Goal: Information Seeking & Learning: Learn about a topic

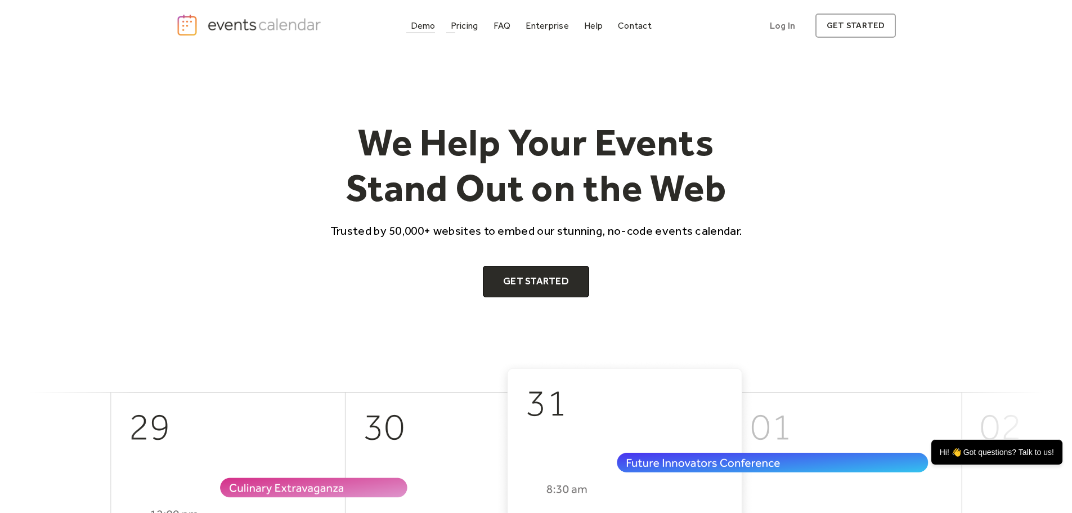
click at [423, 26] on div "Demo" at bounding box center [423, 26] width 25 height 6
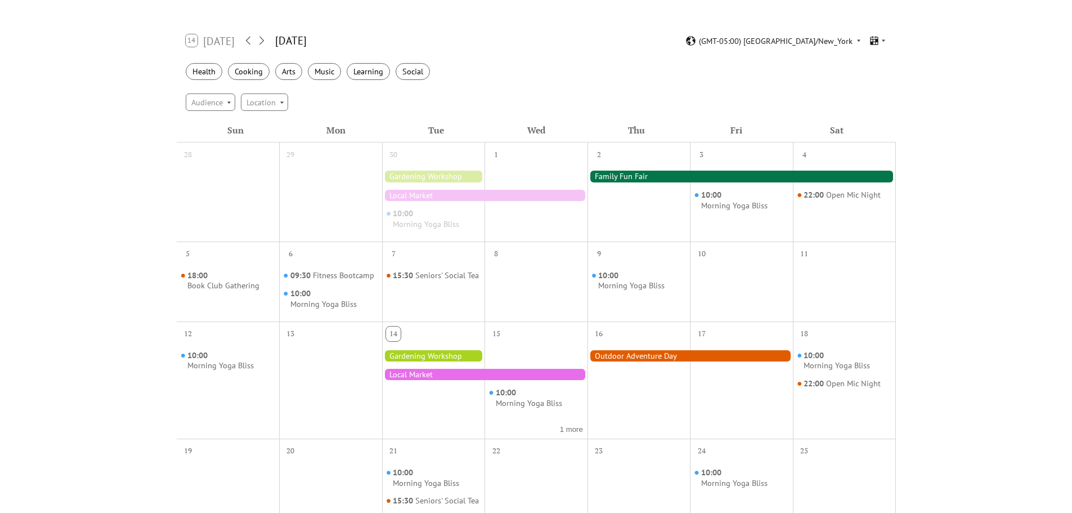
scroll to position [113, 0]
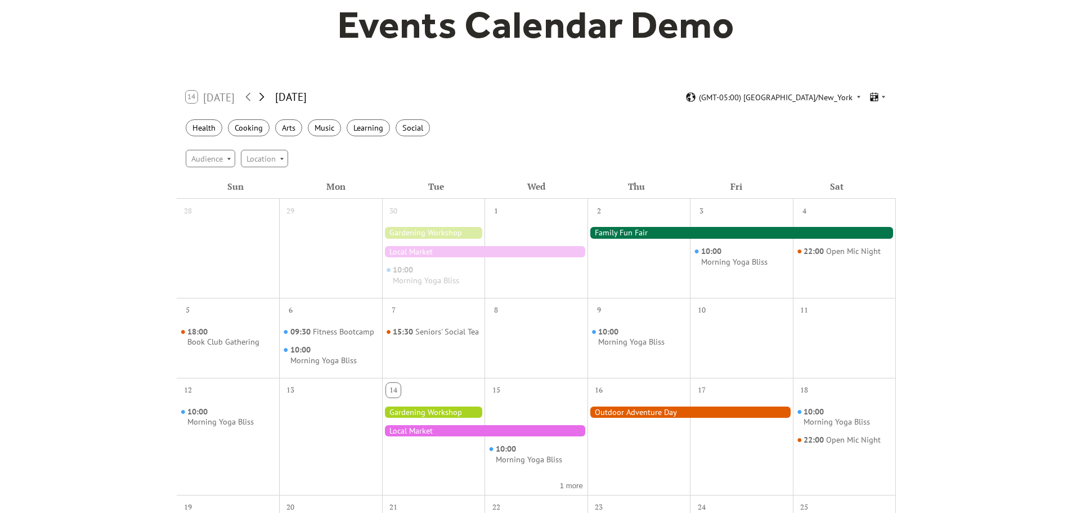
click at [258, 95] on icon at bounding box center [262, 97] width 14 height 14
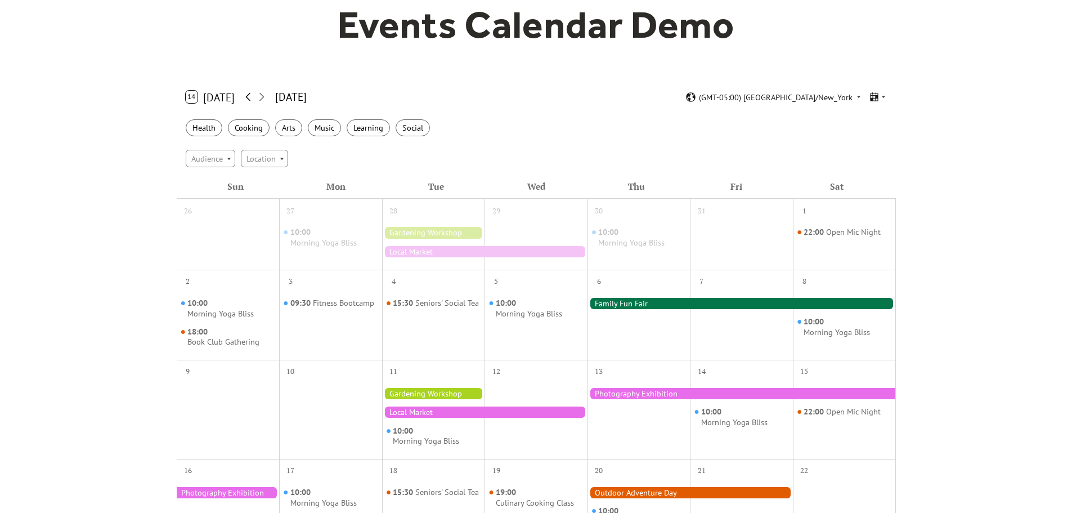
click at [243, 95] on icon at bounding box center [248, 97] width 14 height 14
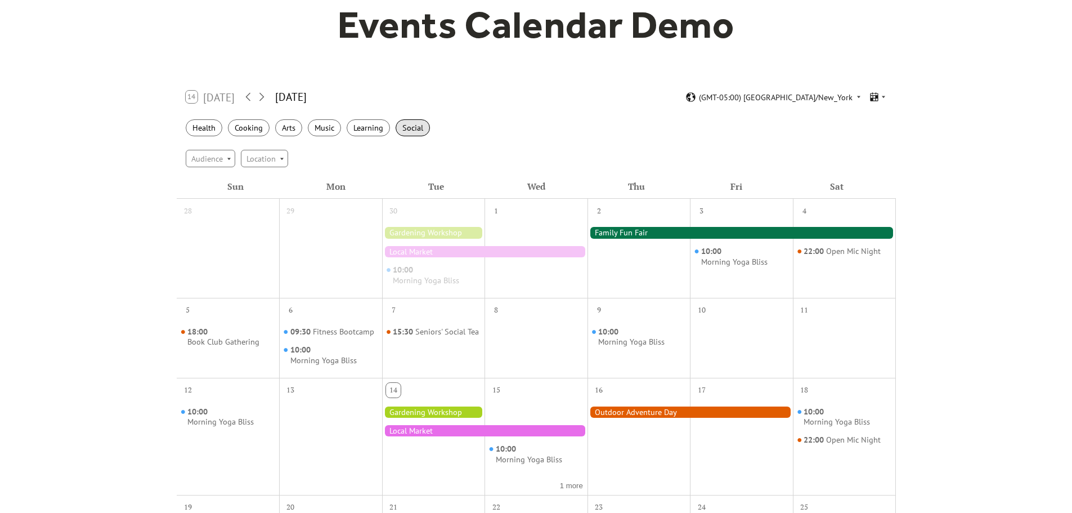
click at [407, 124] on div "Social" at bounding box center [413, 127] width 34 height 17
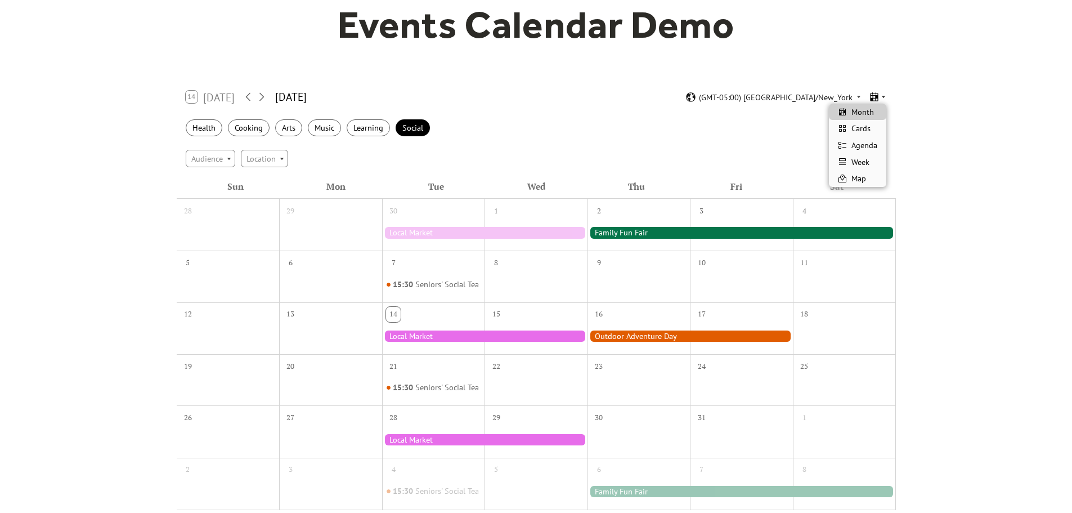
click at [877, 98] on icon at bounding box center [874, 97] width 11 height 11
click at [873, 127] on div "Cards" at bounding box center [857, 128] width 57 height 17
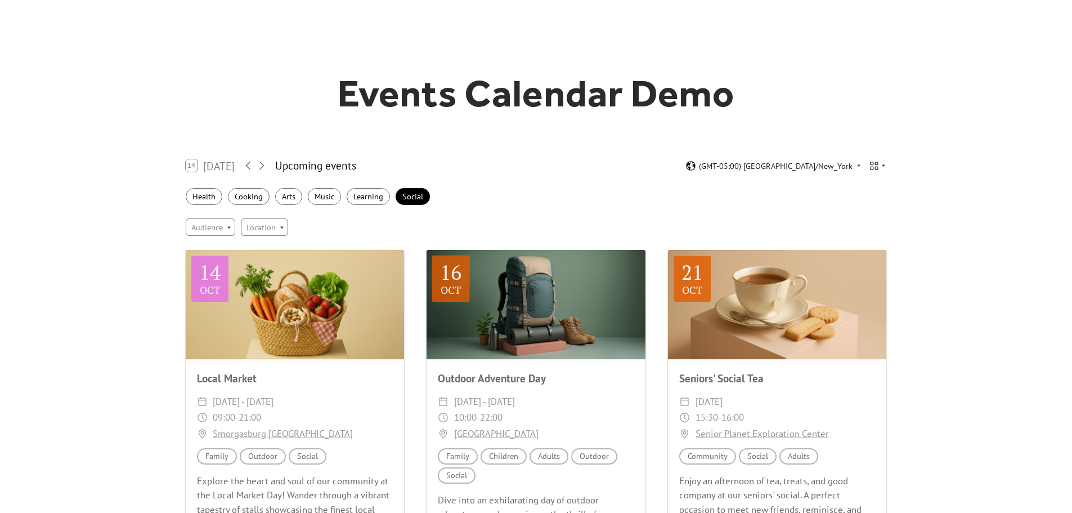
scroll to position [169, 0]
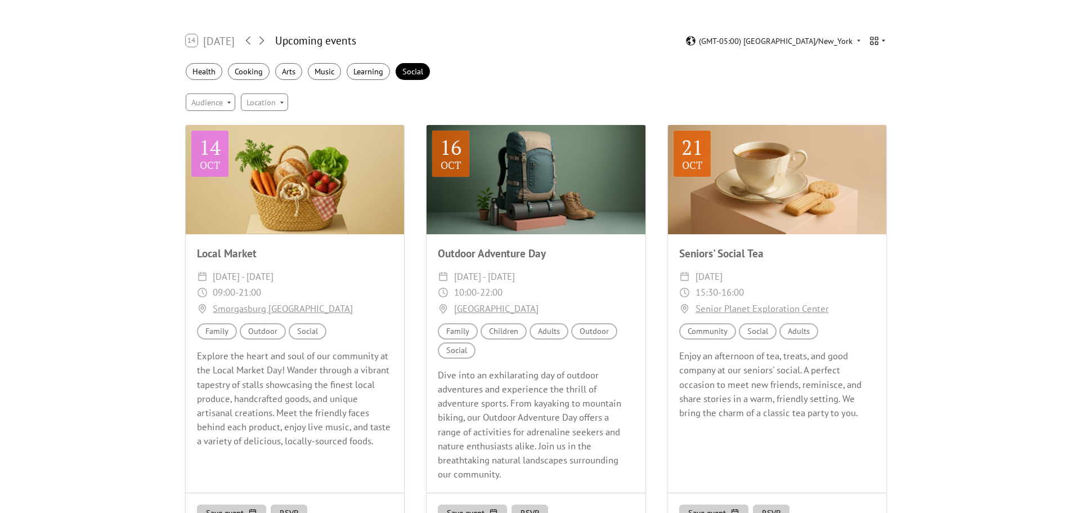
click at [876, 38] on icon at bounding box center [874, 40] width 11 height 11
click at [869, 101] on span "Week" at bounding box center [861, 106] width 18 height 12
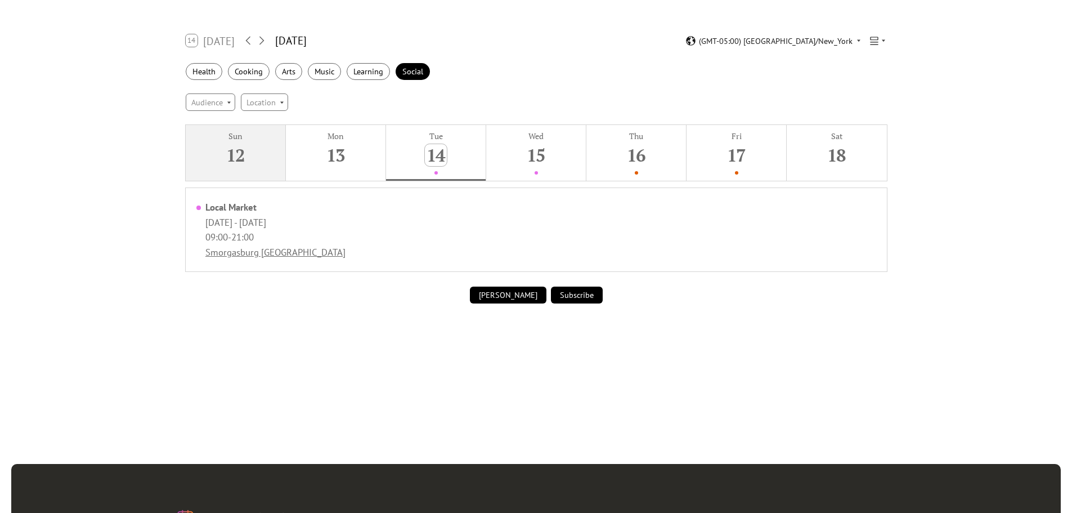
click at [237, 165] on div "12" at bounding box center [236, 155] width 22 height 22
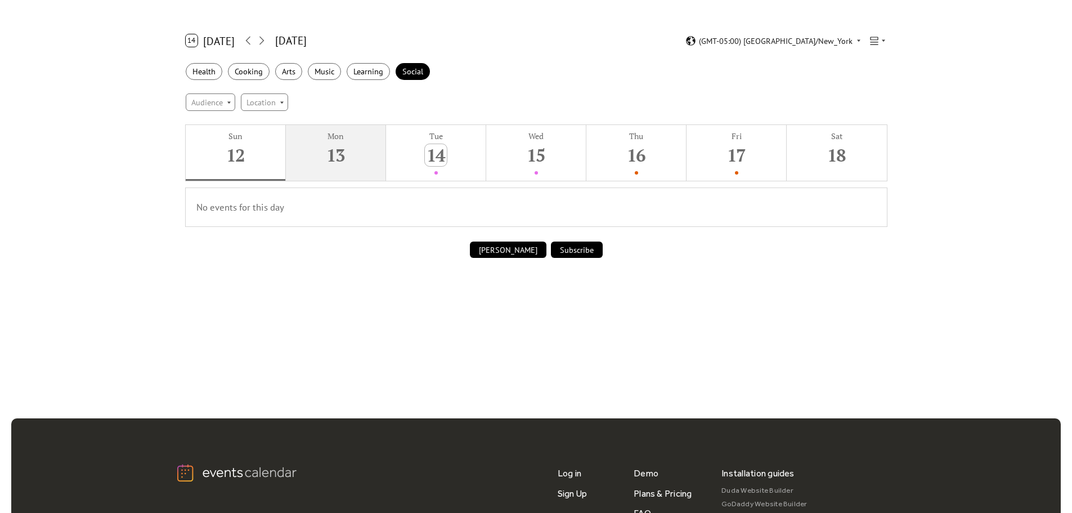
click at [326, 154] on div "13" at bounding box center [336, 155] width 22 height 22
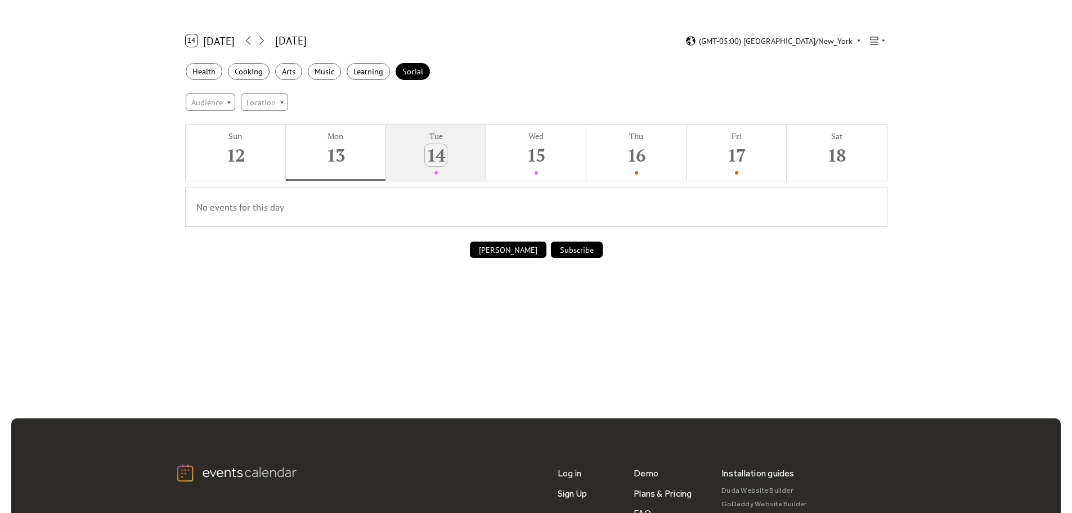
click at [437, 150] on div "14" at bounding box center [436, 155] width 22 height 22
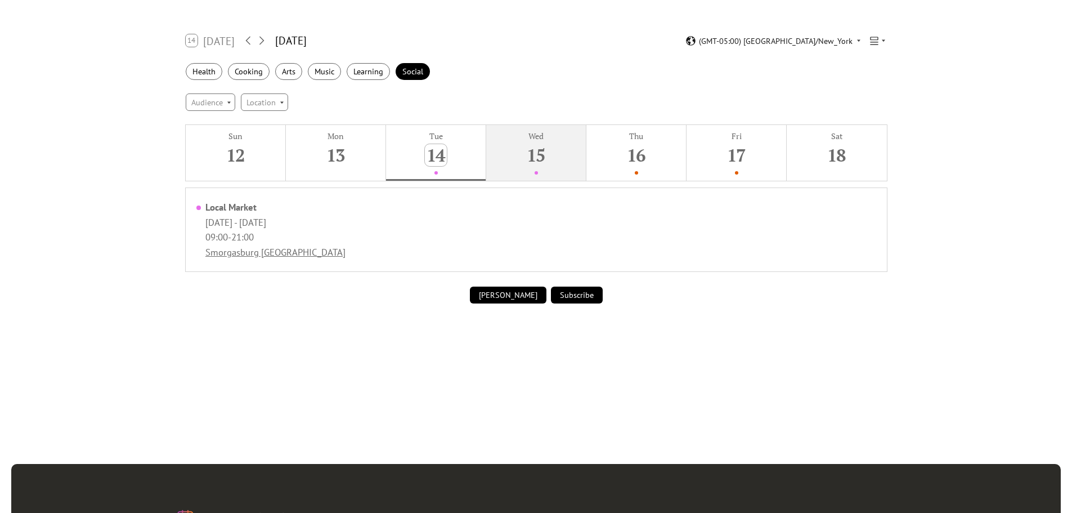
click at [533, 162] on div "15" at bounding box center [536, 155] width 22 height 22
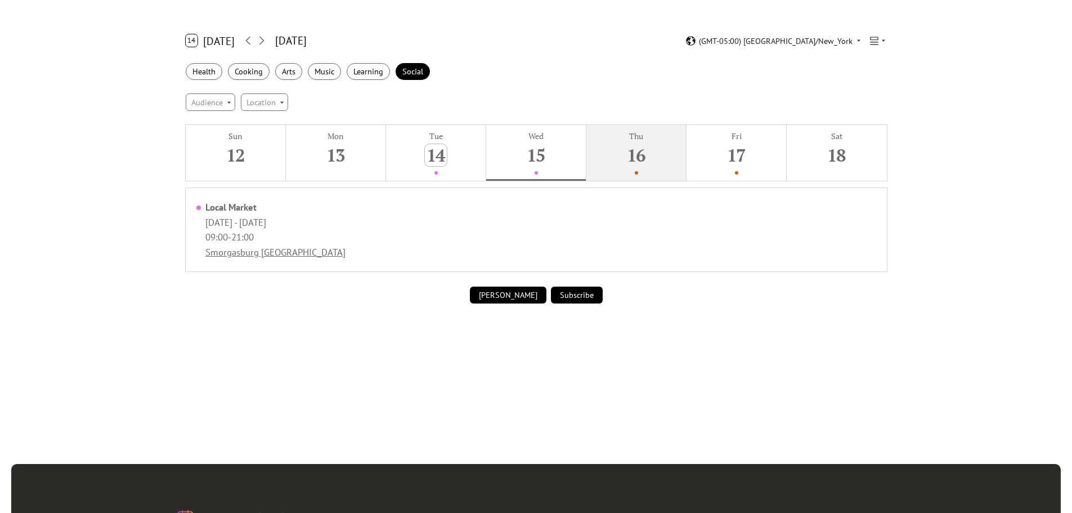
click at [635, 173] on div at bounding box center [636, 172] width 3 height 3
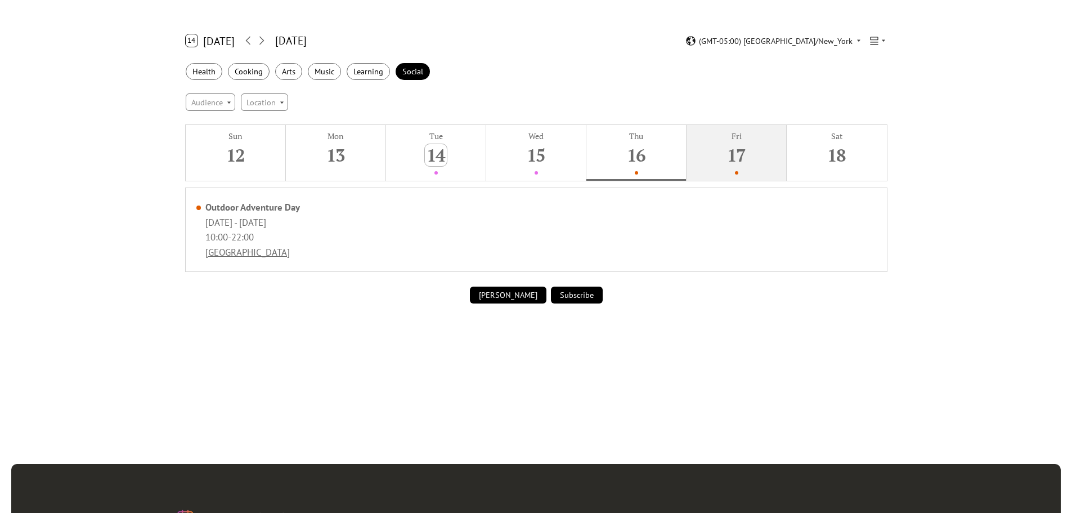
click at [731, 167] on button "Fri 17" at bounding box center [737, 153] width 100 height 56
click at [893, 158] on div "Sun 12 Mon 13 Tue 14 Wed 15 Thu 16 Fri 17 Sat 18 Outdoor Adventure Day [DATE] -…" at bounding box center [536, 198] width 719 height 161
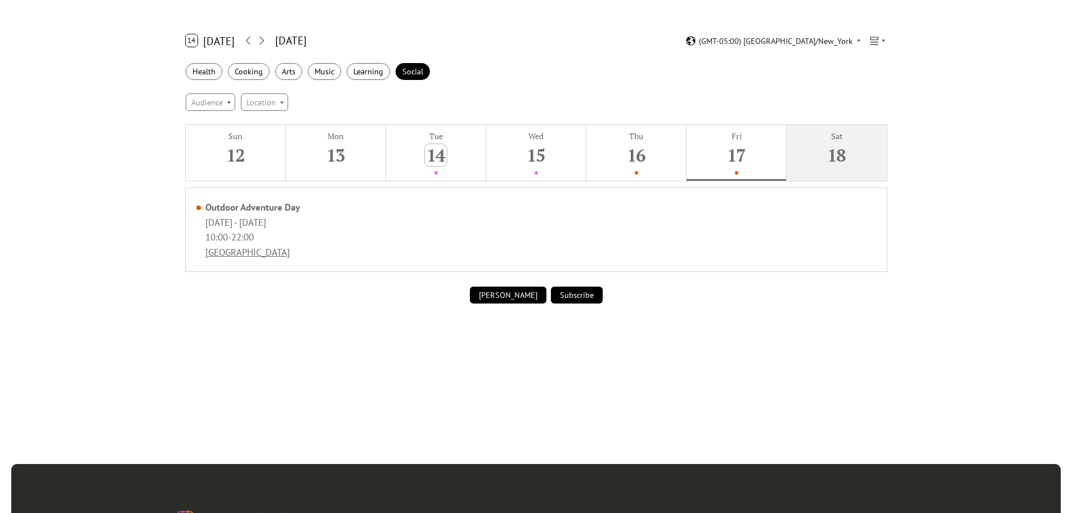
click at [869, 149] on button "Sat 18" at bounding box center [837, 153] width 100 height 56
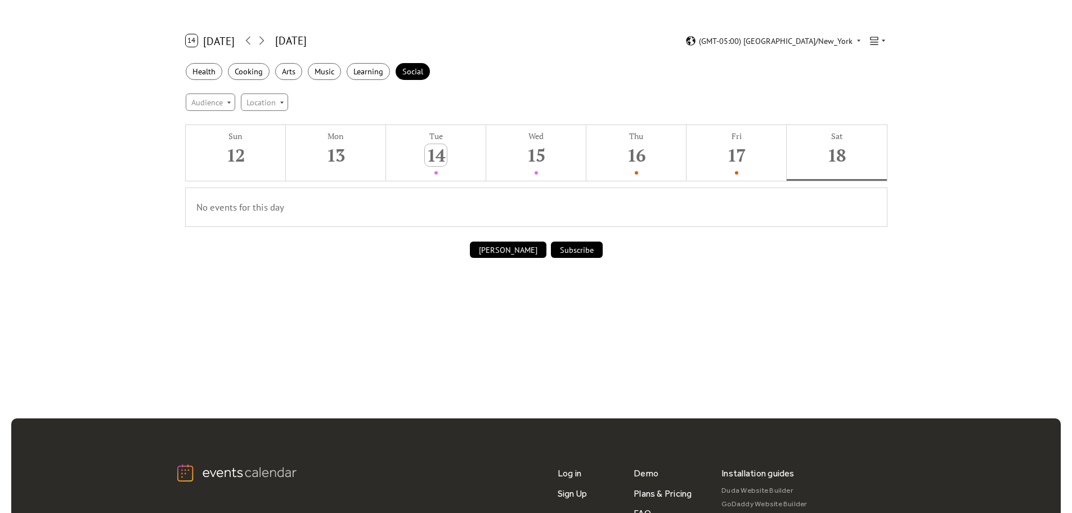
click at [877, 39] on icon at bounding box center [874, 40] width 11 height 11
click at [866, 91] on span "Agenda" at bounding box center [865, 89] width 26 height 12
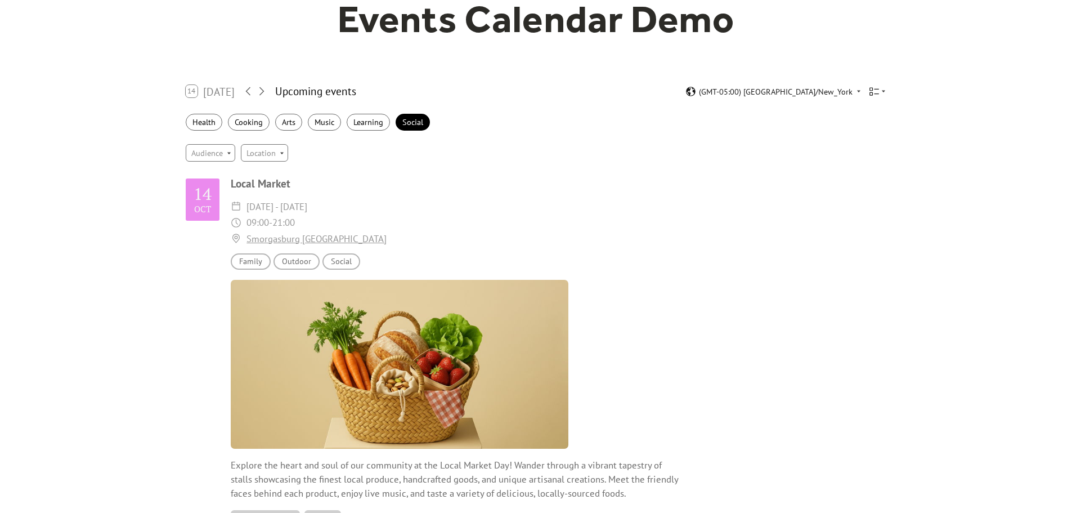
scroll to position [0, 0]
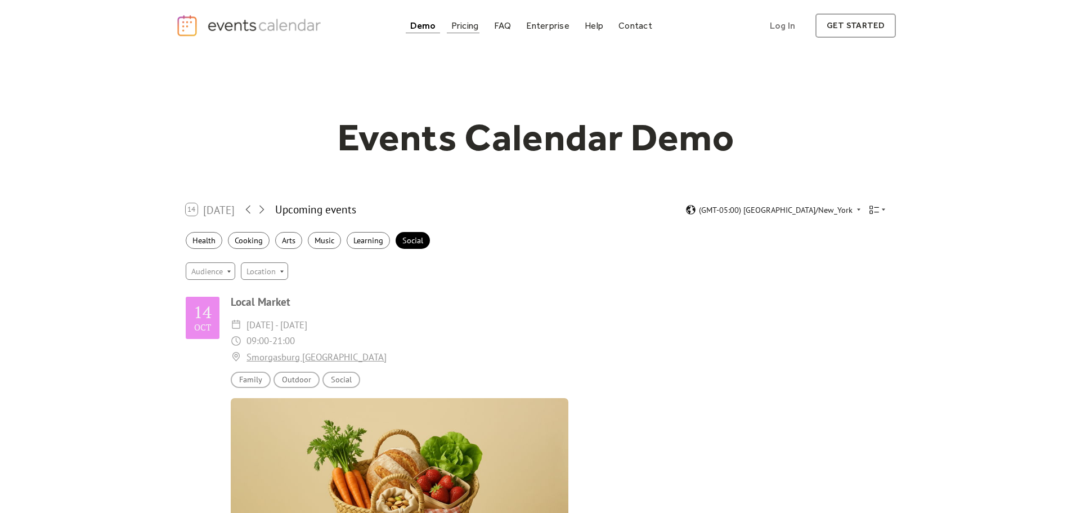
click at [462, 20] on link "Pricing" at bounding box center [465, 25] width 37 height 15
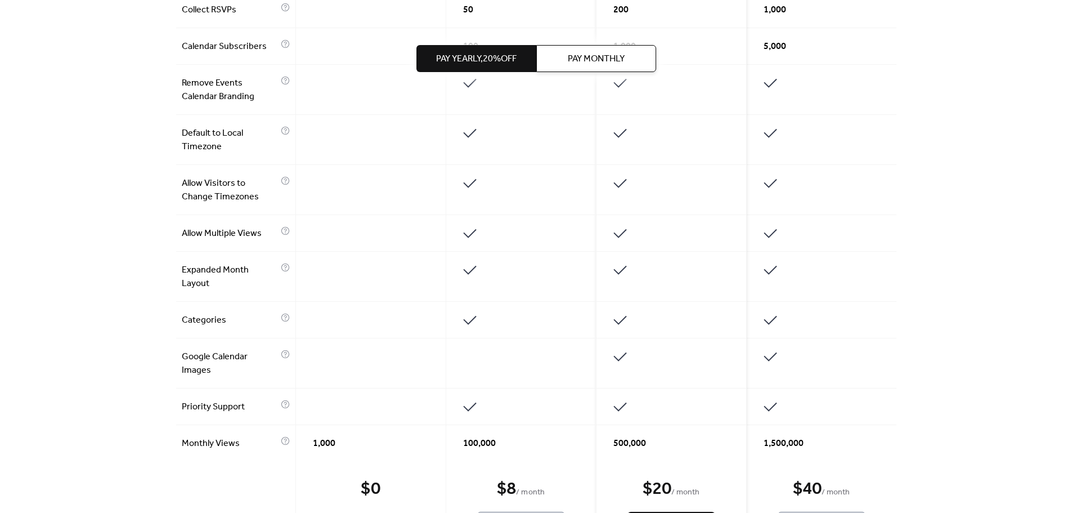
scroll to position [640, 0]
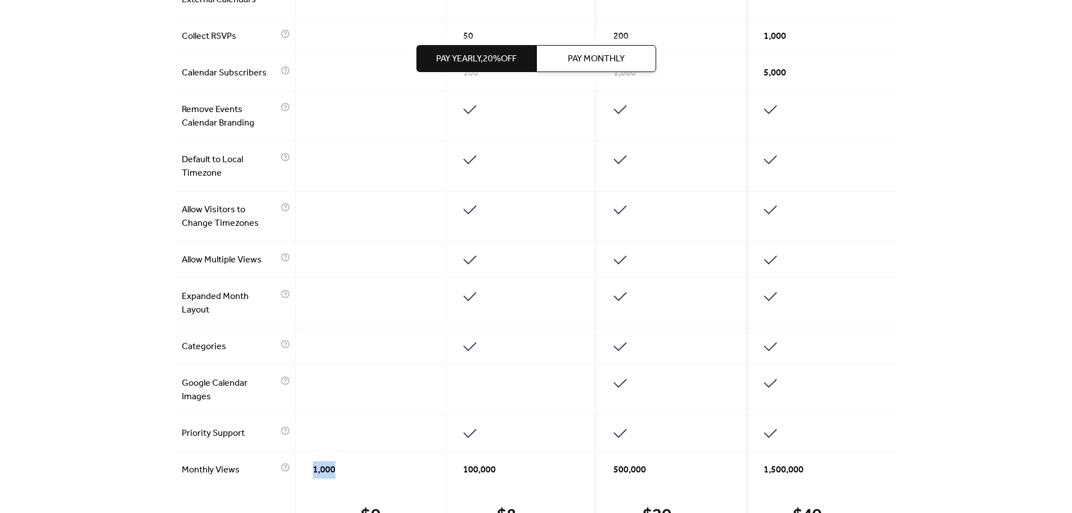
drag, startPoint x: 301, startPoint y: 463, endPoint x: 364, endPoint y: 463, distance: 63.6
click at [364, 462] on div "1,000" at bounding box center [371, 469] width 150 height 36
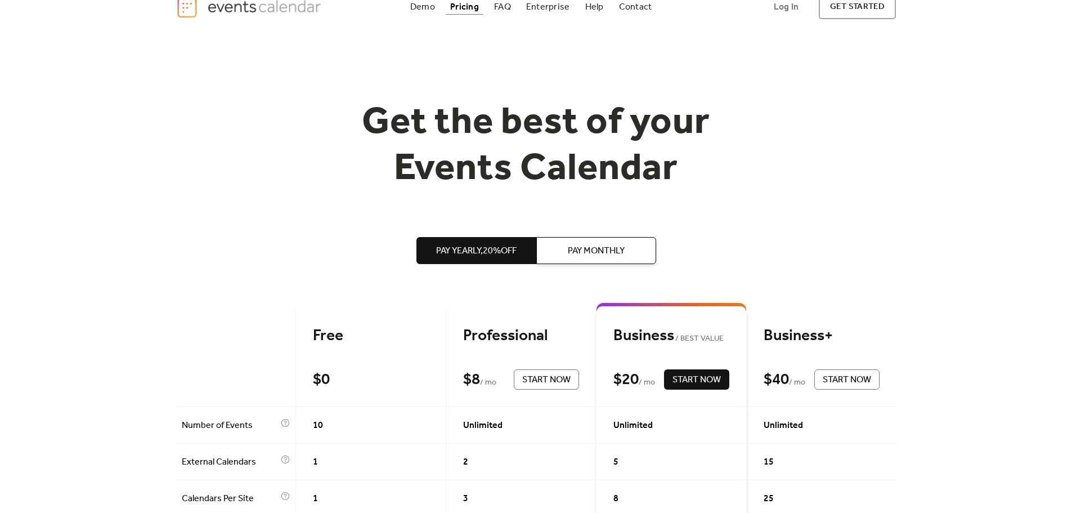
scroll to position [0, 0]
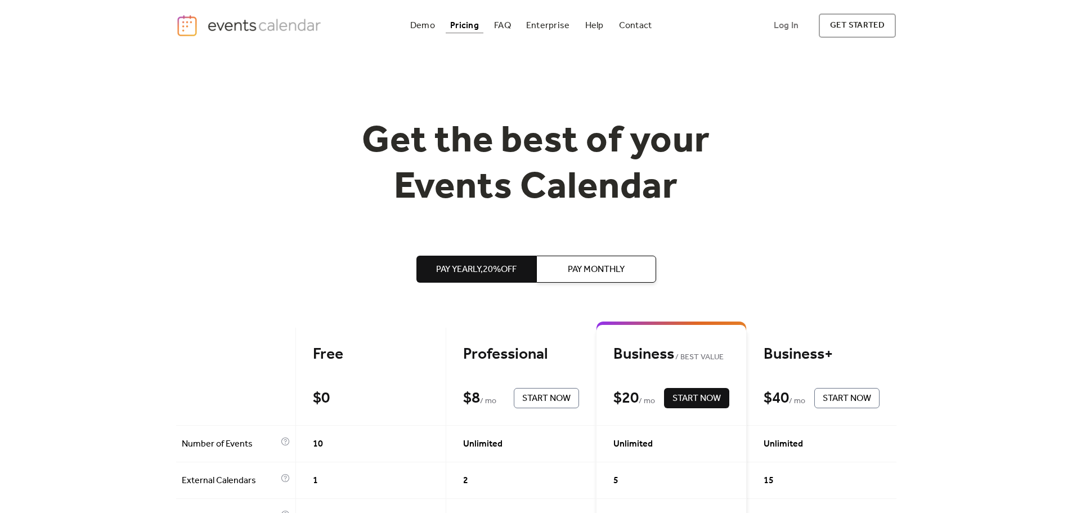
click at [306, 21] on img "home" at bounding box center [250, 25] width 149 height 23
